Goal: Task Accomplishment & Management: Use online tool/utility

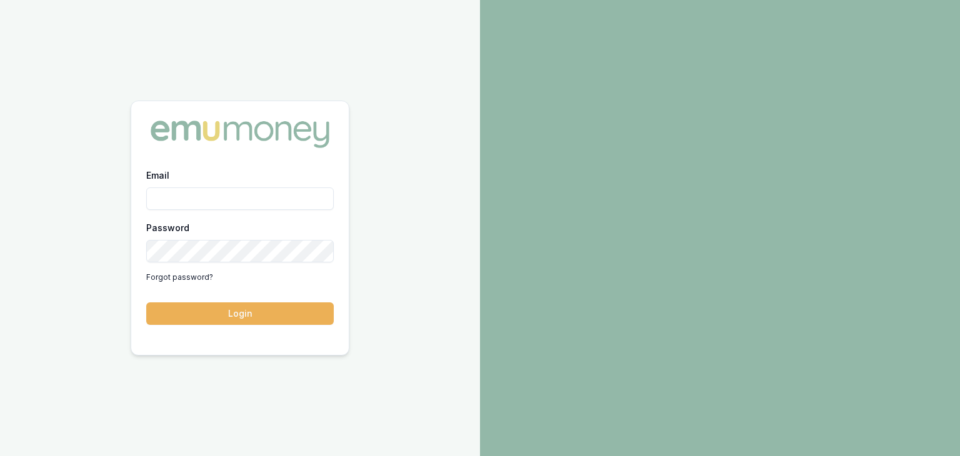
click at [214, 198] on input "Email" at bounding box center [240, 199] width 188 height 23
type input "[PERSON_NAME][EMAIL_ADDRESS][PERSON_NAME][DOMAIN_NAME]"
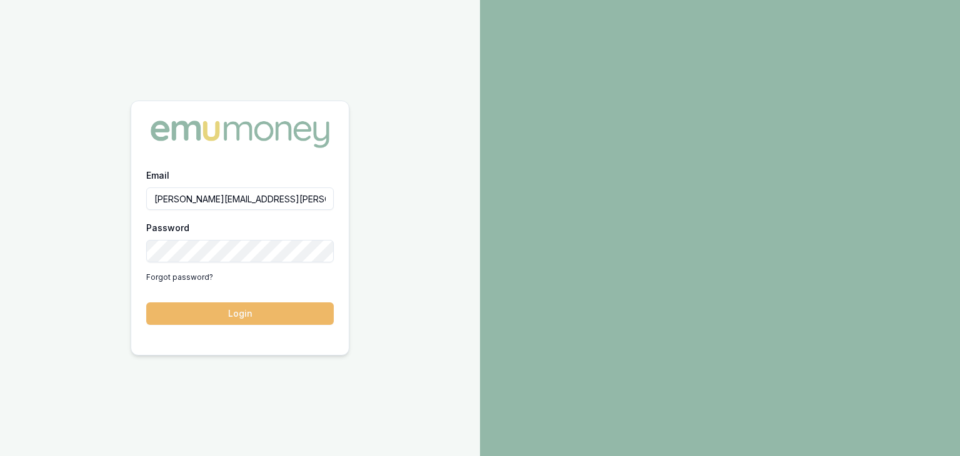
click at [203, 310] on button "Login" at bounding box center [240, 314] width 188 height 23
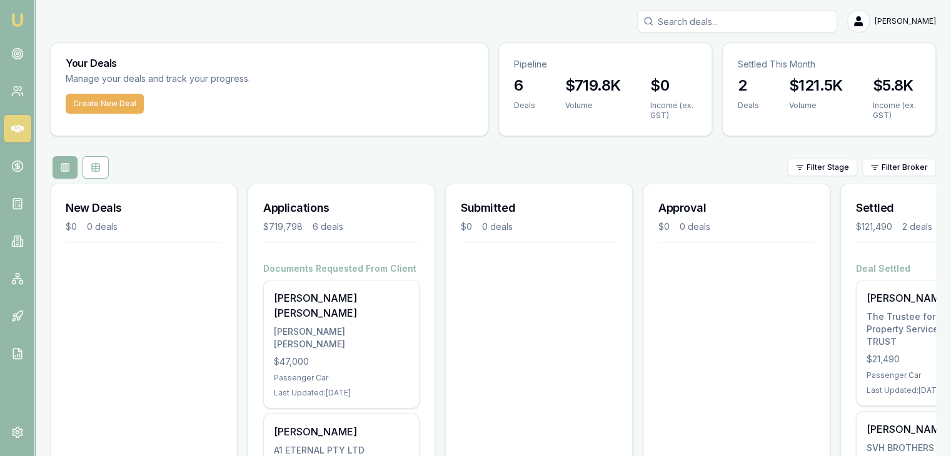
click at [18, 23] on img at bounding box center [17, 20] width 15 height 15
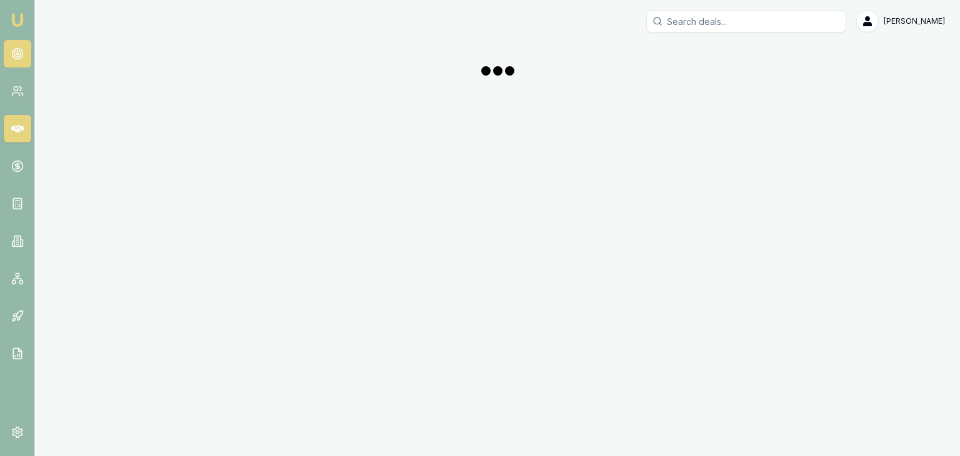
click at [20, 48] on icon at bounding box center [17, 54] width 13 height 13
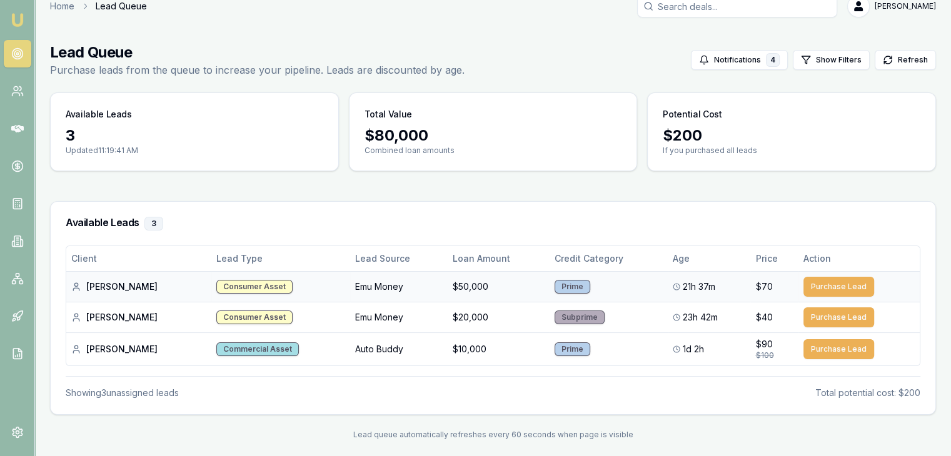
scroll to position [23, 0]
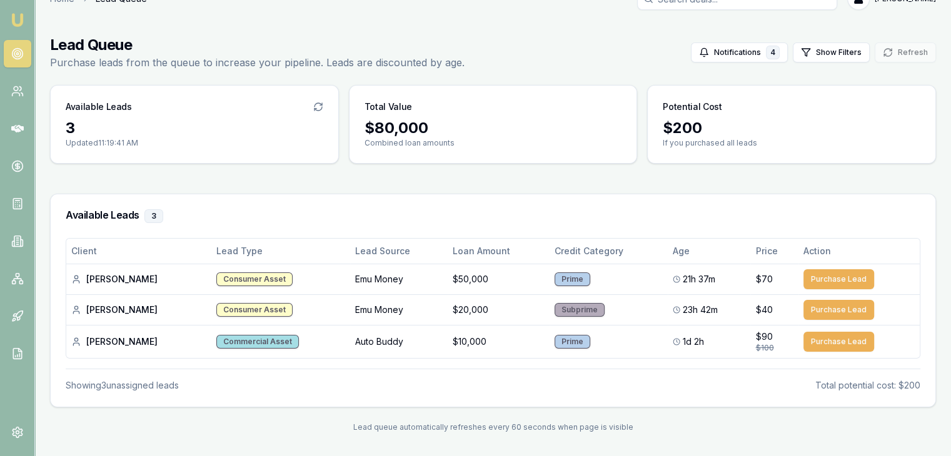
click at [16, 19] on img at bounding box center [17, 20] width 15 height 15
